Goal: Navigation & Orientation: Find specific page/section

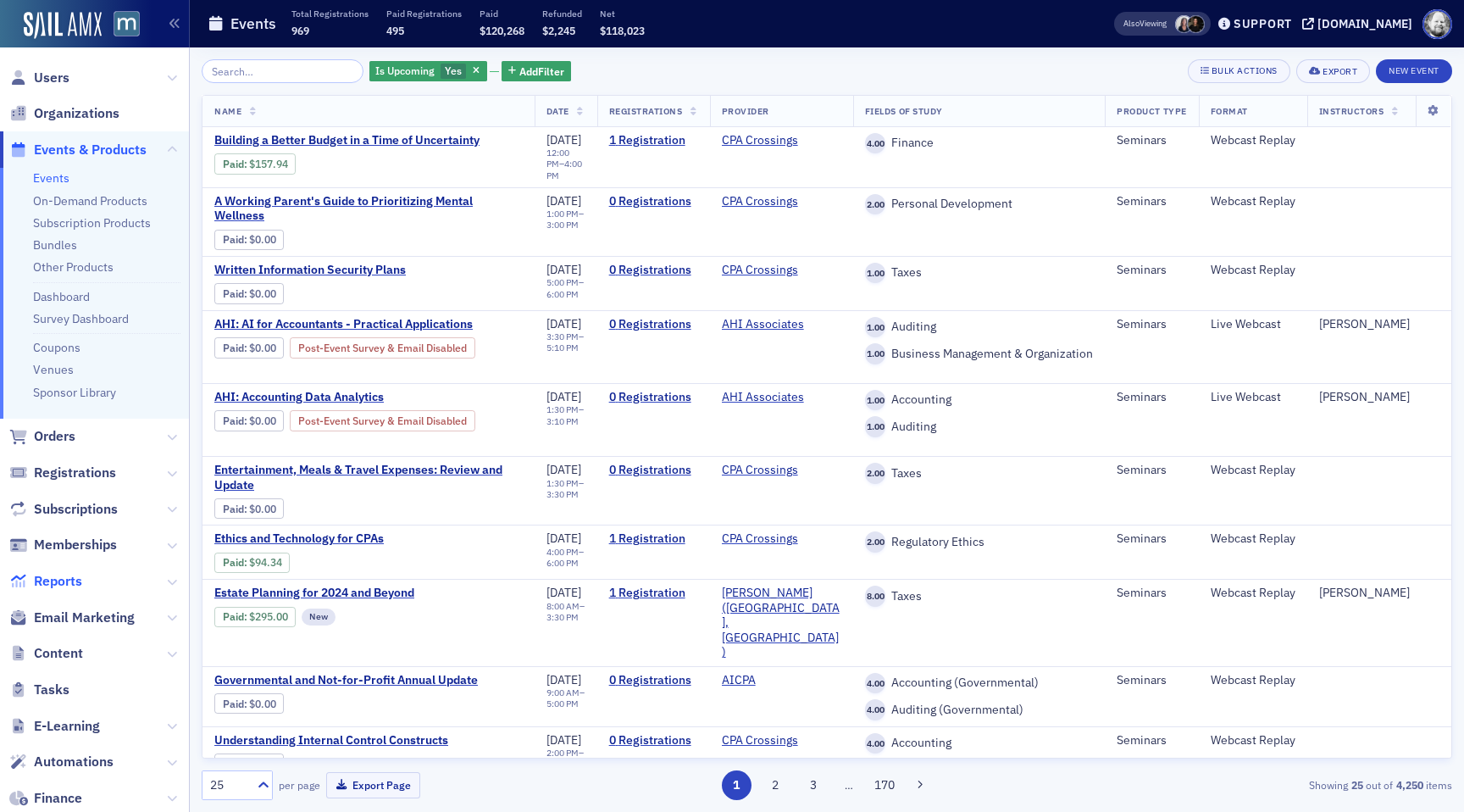
click at [64, 578] on span "Reports" at bounding box center [58, 581] width 48 height 19
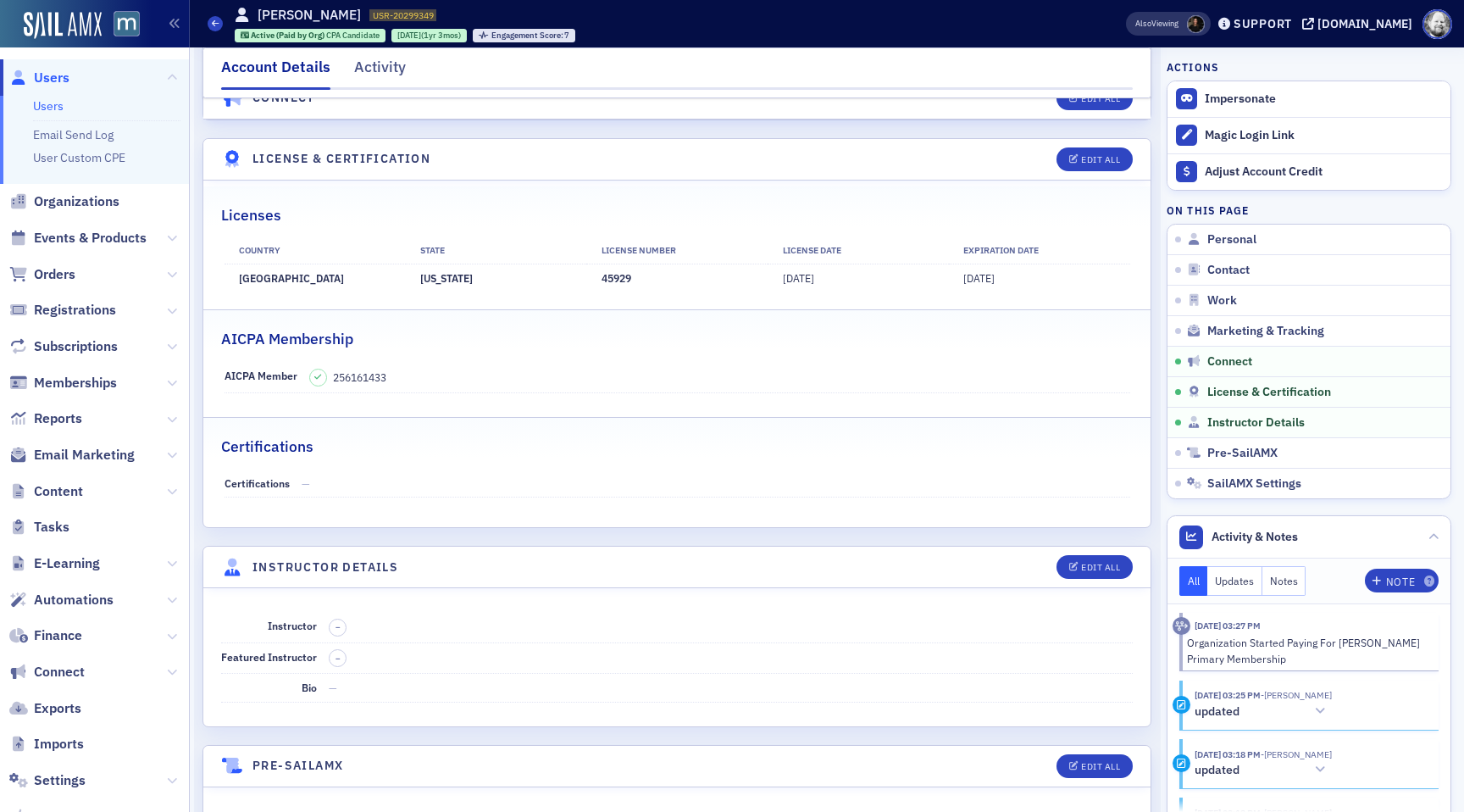
scroll to position [3314, 0]
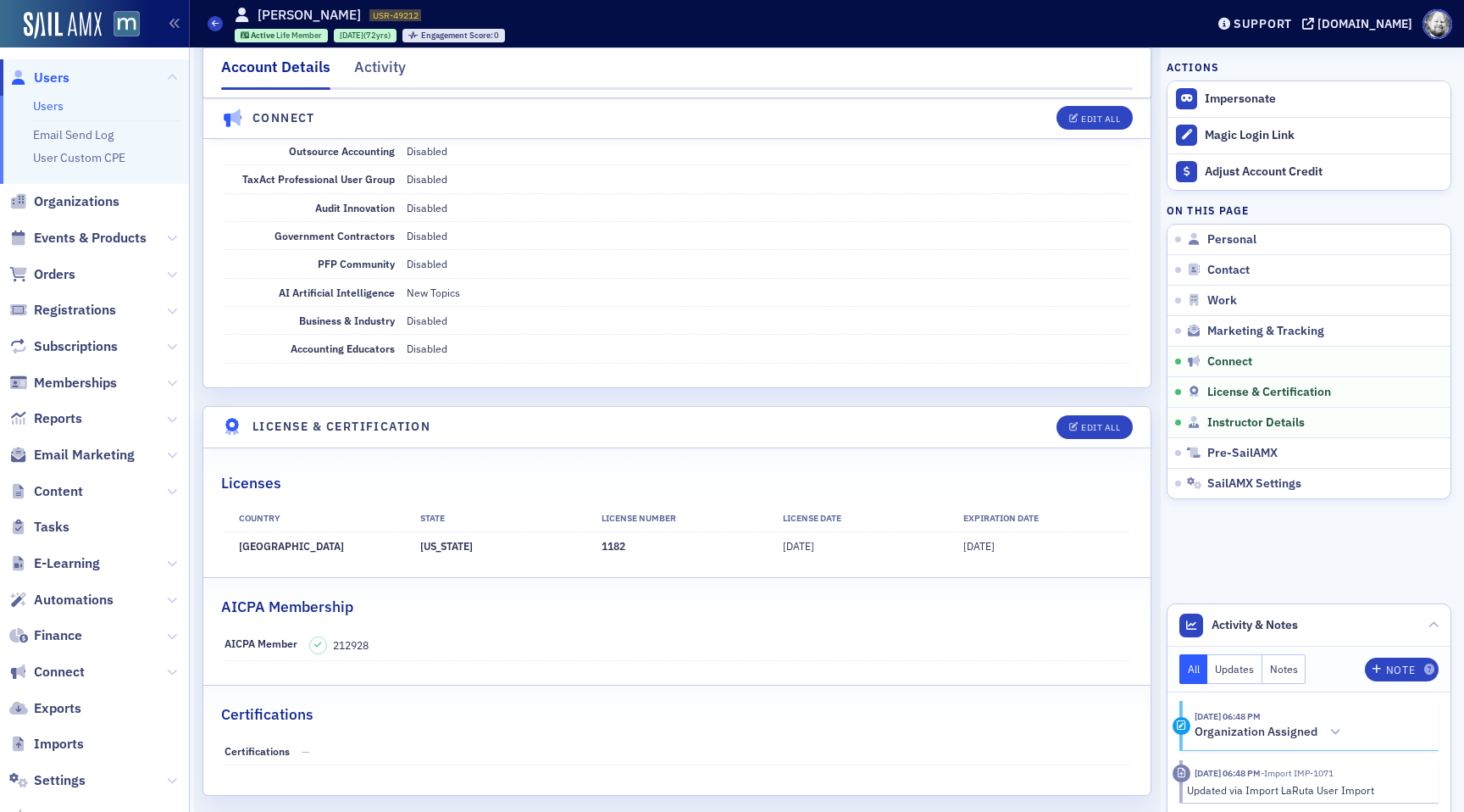
scroll to position [2986, 0]
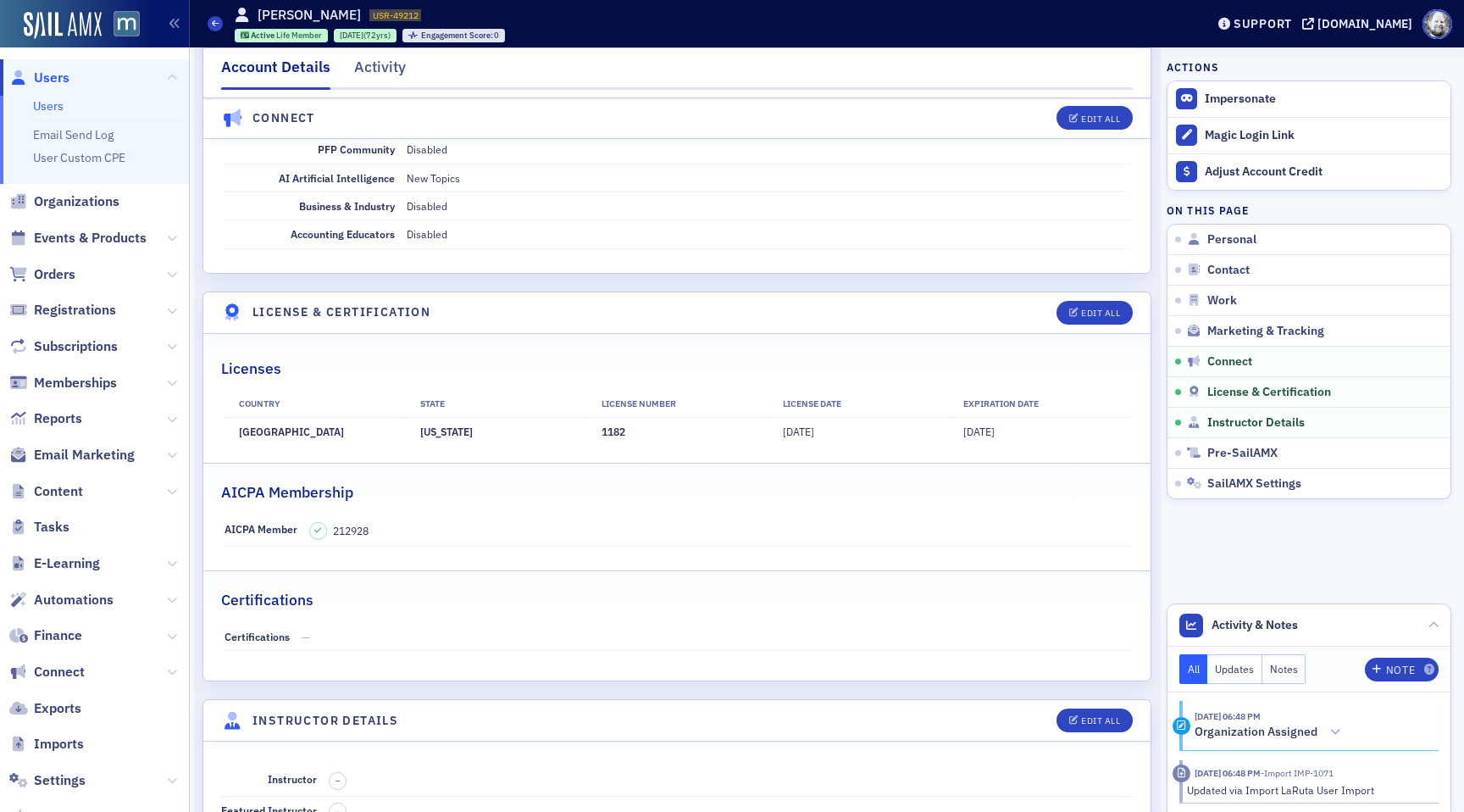
scroll to position [3096, 0]
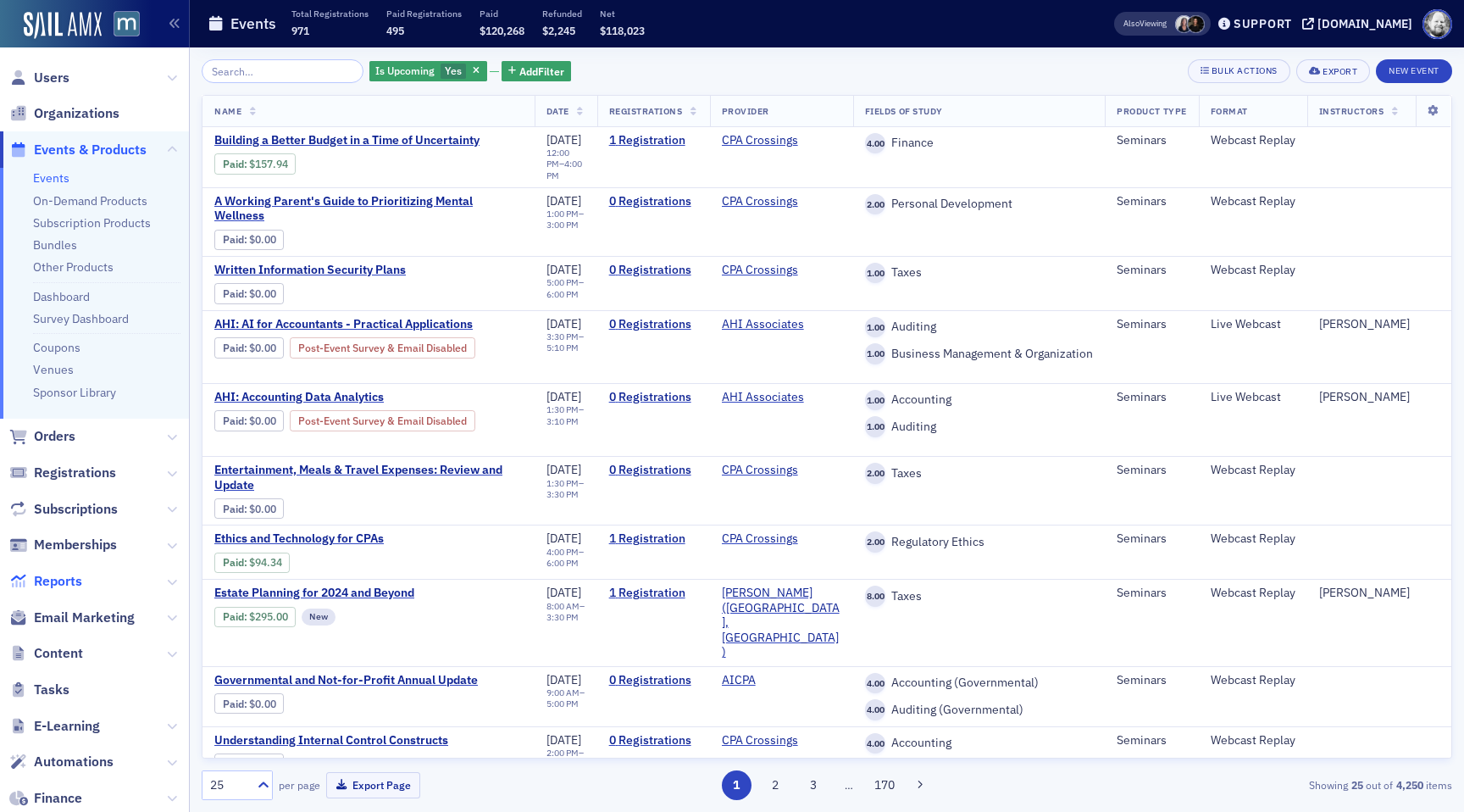
click at [62, 577] on span "Reports" at bounding box center [58, 581] width 48 height 19
